Goal: Task Accomplishment & Management: Manage account settings

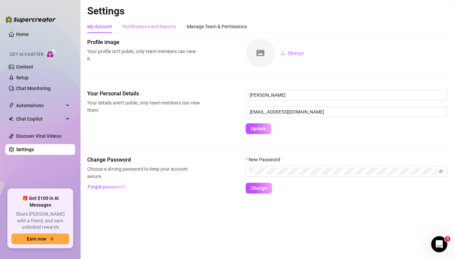
click at [149, 32] on div "Notifications and Reports" at bounding box center [149, 26] width 53 height 13
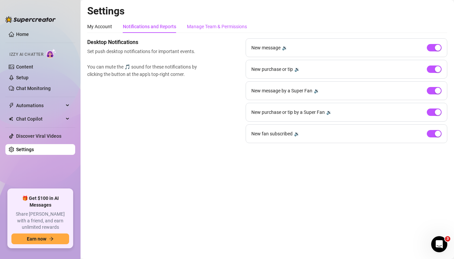
click at [201, 27] on div "Manage Team & Permissions" at bounding box center [217, 26] width 60 height 7
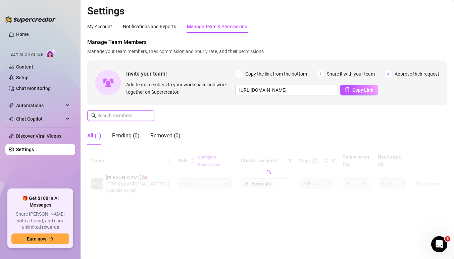
click at [136, 116] on input "text" at bounding box center [121, 115] width 48 height 7
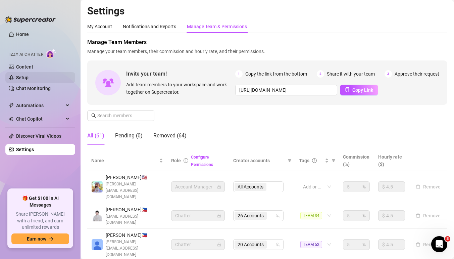
click at [29, 80] on link "Setup" at bounding box center [22, 77] width 12 height 5
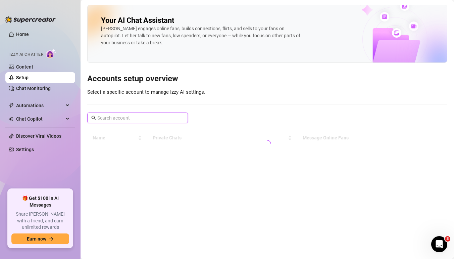
click at [168, 118] on input "text" at bounding box center [137, 117] width 81 height 7
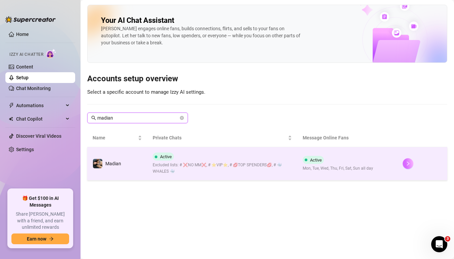
type input "madian"
click at [408, 166] on button "button" at bounding box center [408, 163] width 11 height 11
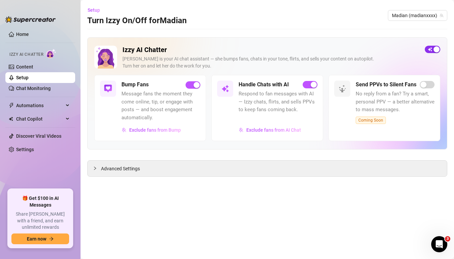
click at [431, 51] on span "button" at bounding box center [432, 49] width 15 height 7
